Goal: Transaction & Acquisition: Purchase product/service

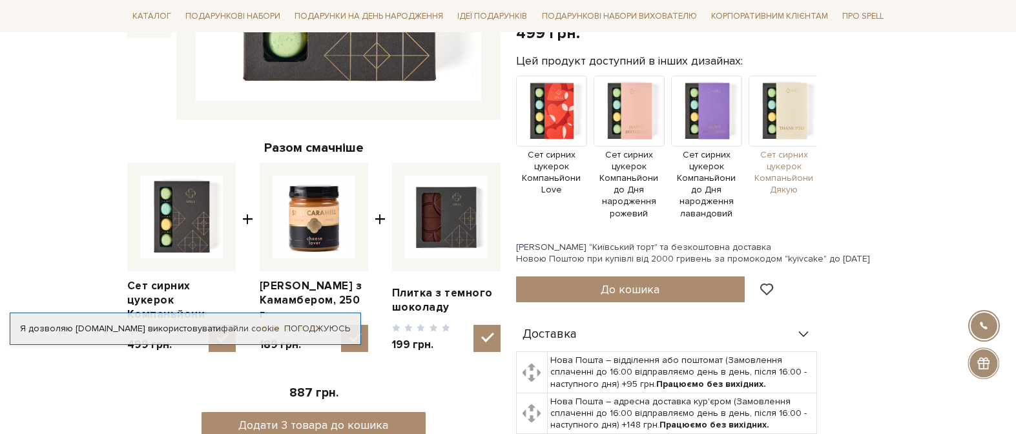
scroll to position [388, 0]
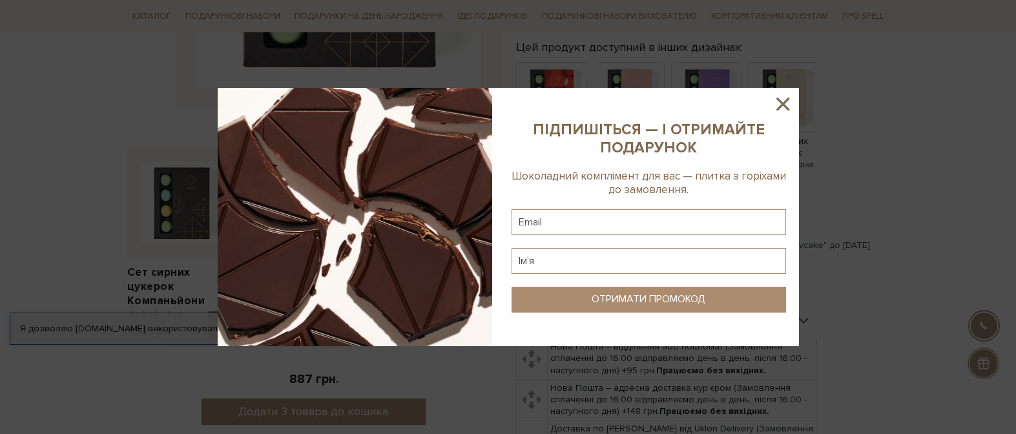
click at [782, 101] on icon at bounding box center [783, 104] width 22 height 22
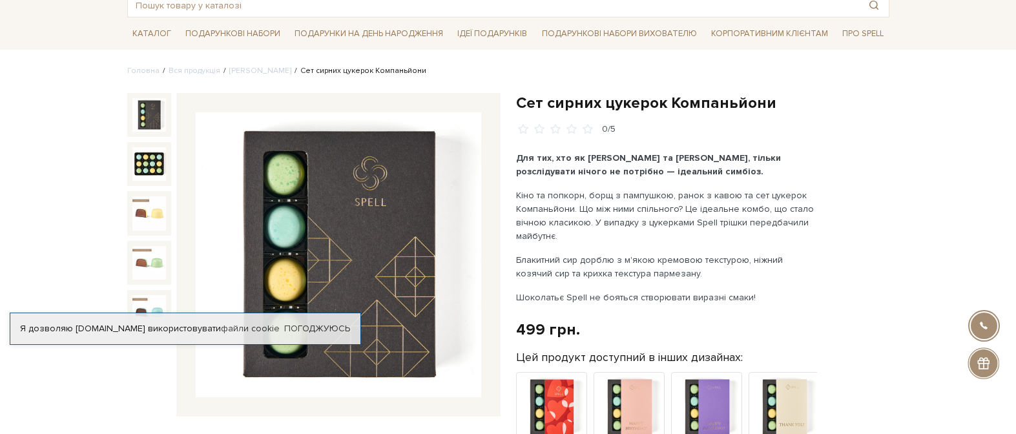
scroll to position [65, 0]
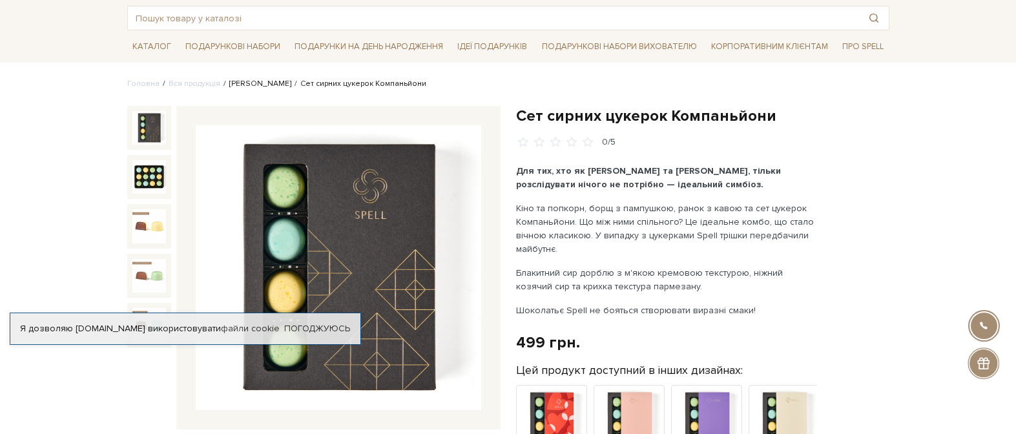
click at [256, 83] on link "[PERSON_NAME]" at bounding box center [260, 84] width 62 height 10
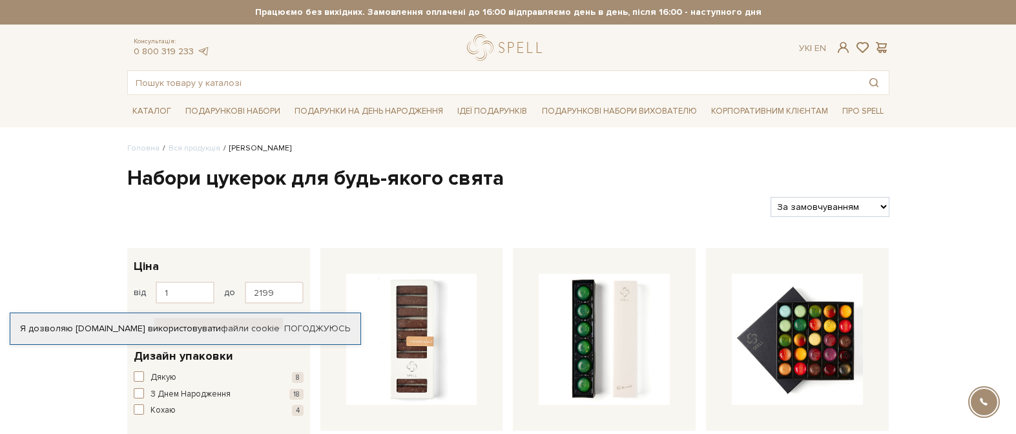
click at [820, 202] on select "За замовчуванням За Ціною (зростання) За Ціною (зменшення) Новинки За популярні…" at bounding box center [830, 207] width 118 height 20
select select "[URL][DOMAIN_NAME]"
click at [771, 197] on select "За замовчуванням За Ціною (зростання) За Ціною (зменшення) Новинки За популярні…" at bounding box center [830, 207] width 118 height 20
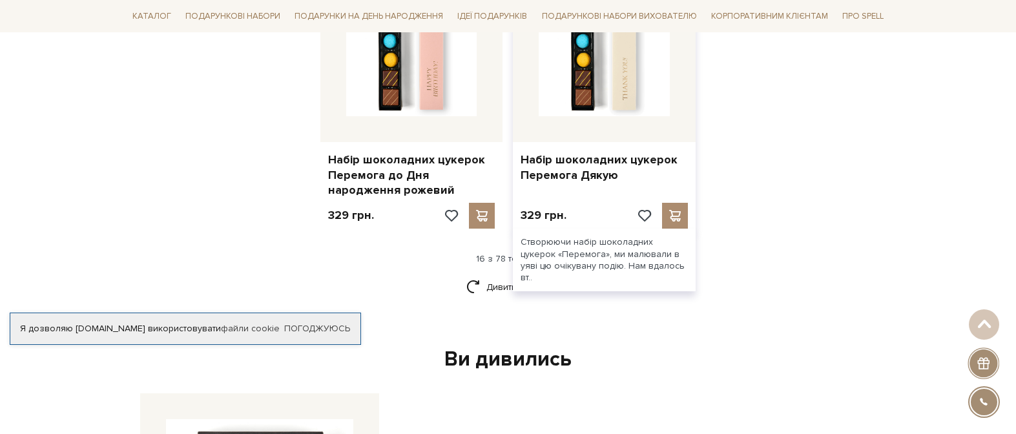
scroll to position [1679, 0]
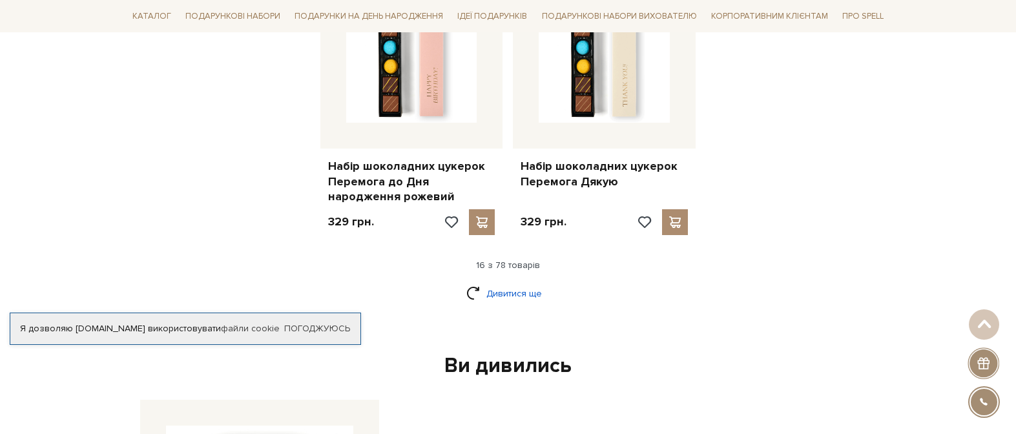
click at [504, 296] on link "Дивитися ще" at bounding box center [508, 293] width 84 height 23
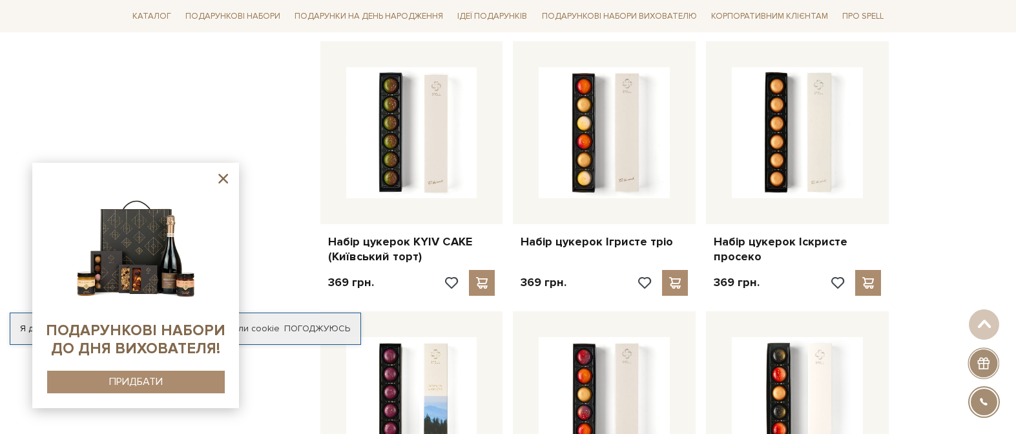
scroll to position [2713, 0]
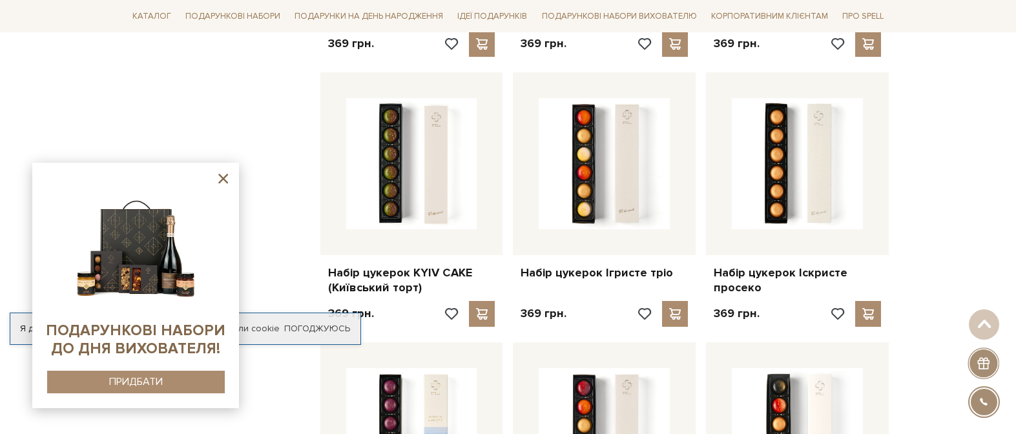
click at [218, 181] on icon at bounding box center [223, 179] width 16 height 16
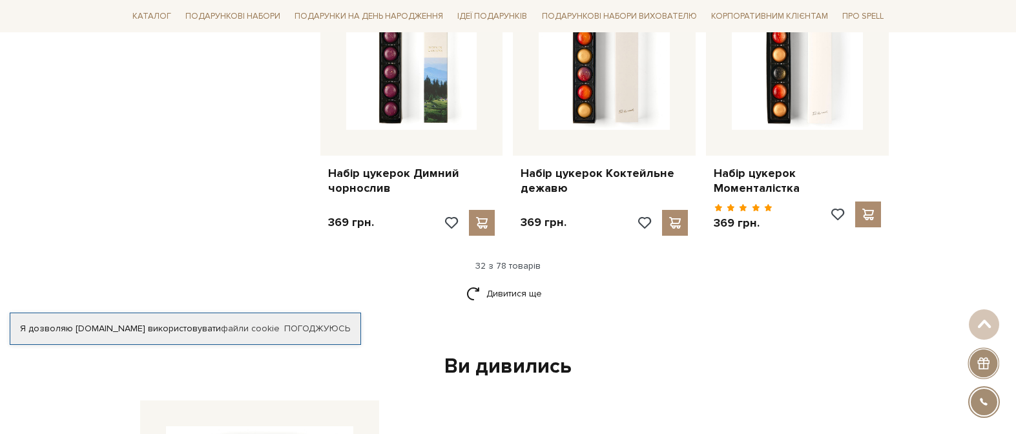
scroll to position [3100, 0]
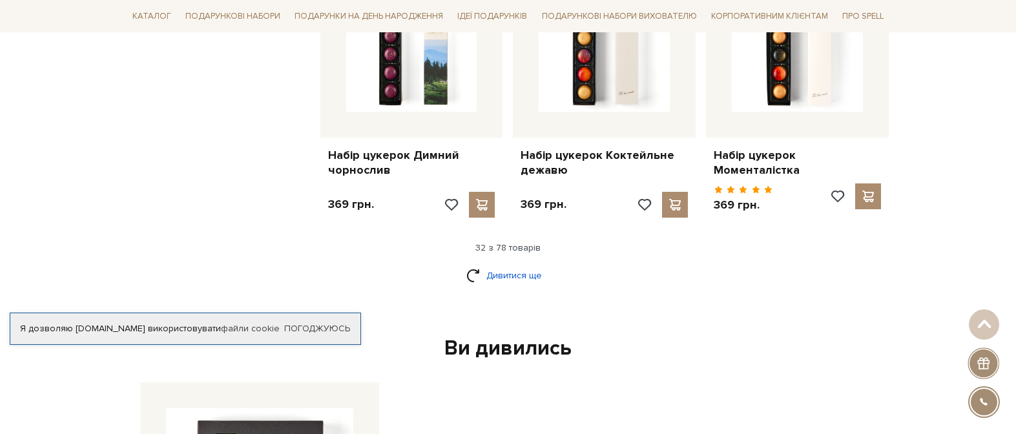
drag, startPoint x: 534, startPoint y: 253, endPoint x: 914, endPoint y: 259, distance: 379.8
click at [537, 264] on link "Дивитися ще" at bounding box center [508, 275] width 84 height 23
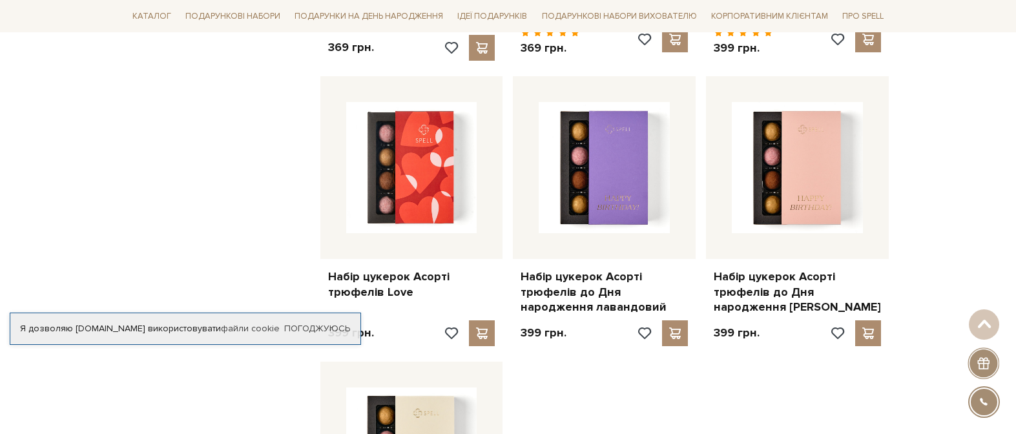
scroll to position [4586, 0]
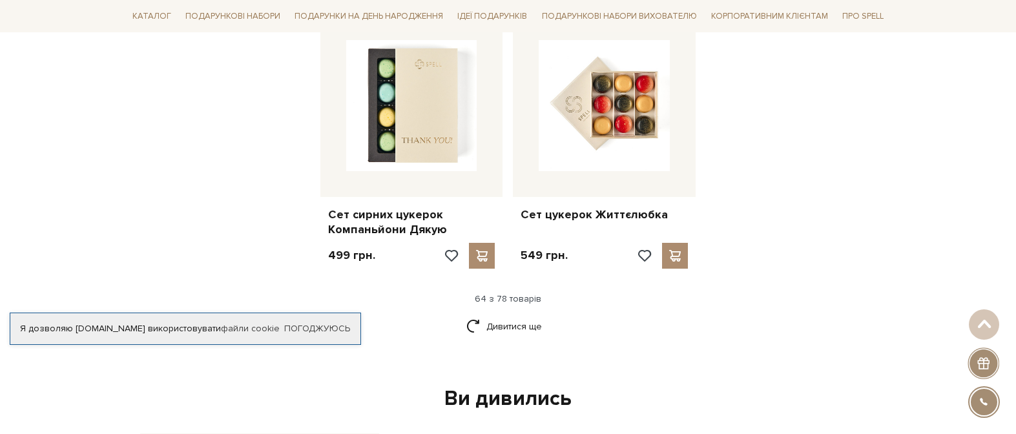
scroll to position [6071, 0]
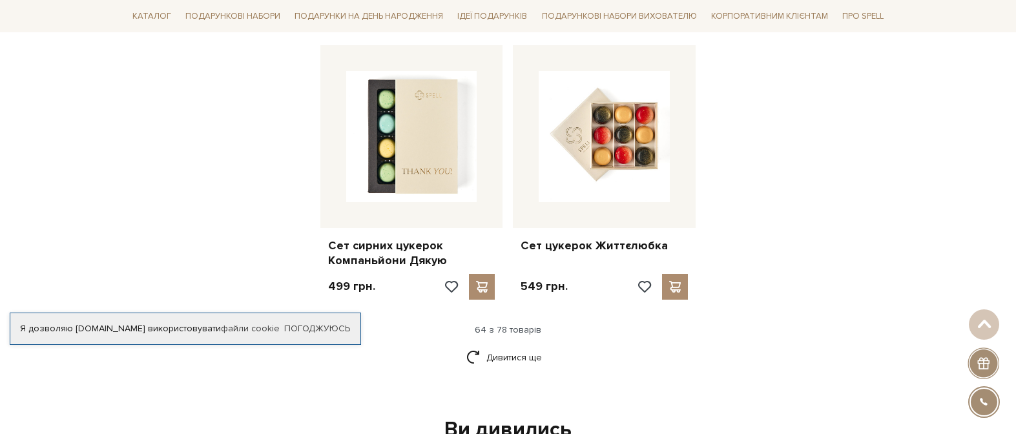
click at [539, 417] on div "Ви дивились" at bounding box center [508, 430] width 747 height 27
click at [512, 346] on link "Дивитися ще" at bounding box center [508, 357] width 84 height 23
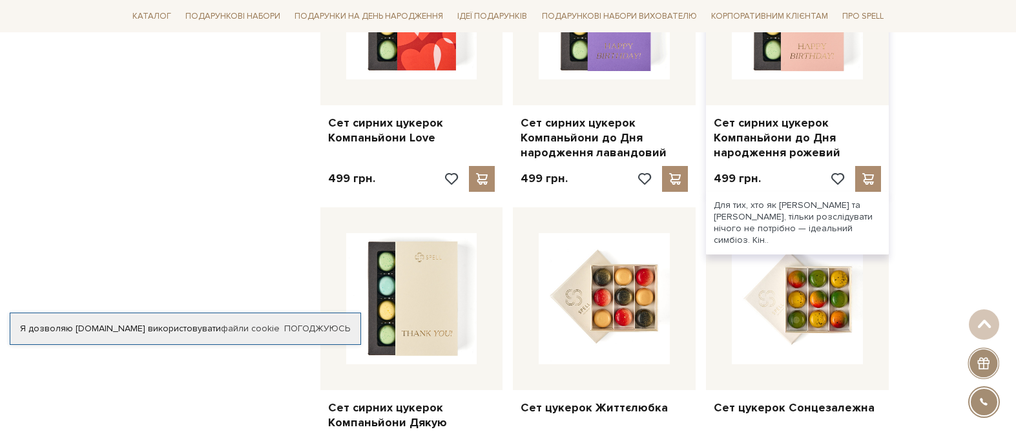
scroll to position [5942, 0]
